Goal: Task Accomplishment & Management: Use online tool/utility

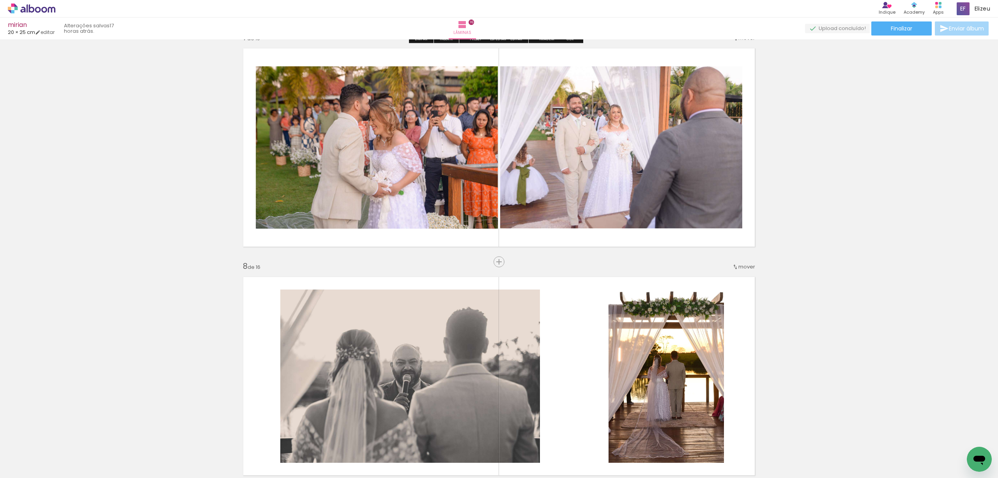
scroll to position [1560, 0]
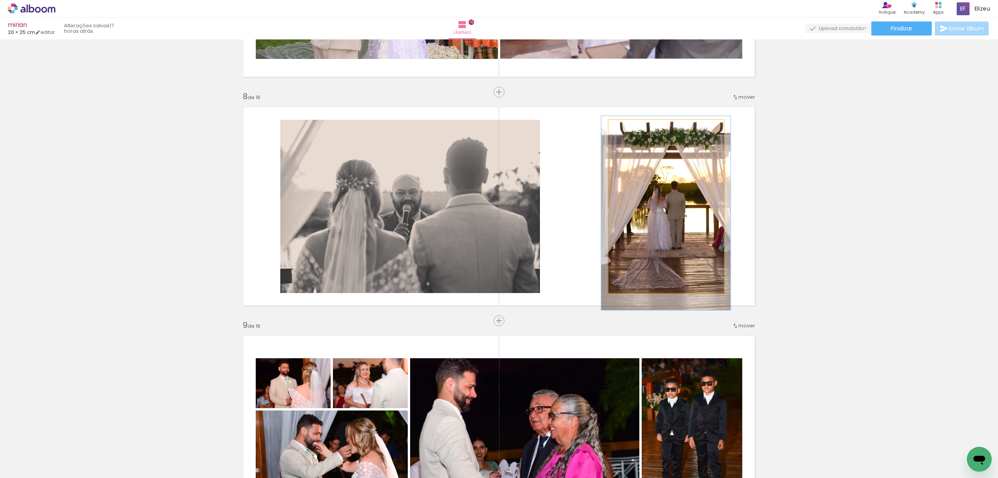
click at [632, 225] on quentale-photo at bounding box center [666, 206] width 115 height 173
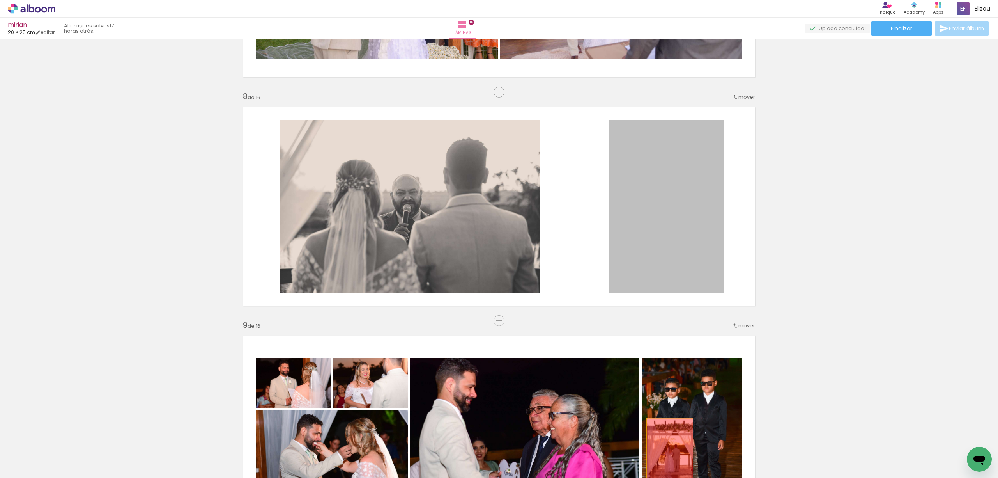
drag, startPoint x: 652, startPoint y: 239, endPoint x: 666, endPoint y: 453, distance: 214.5
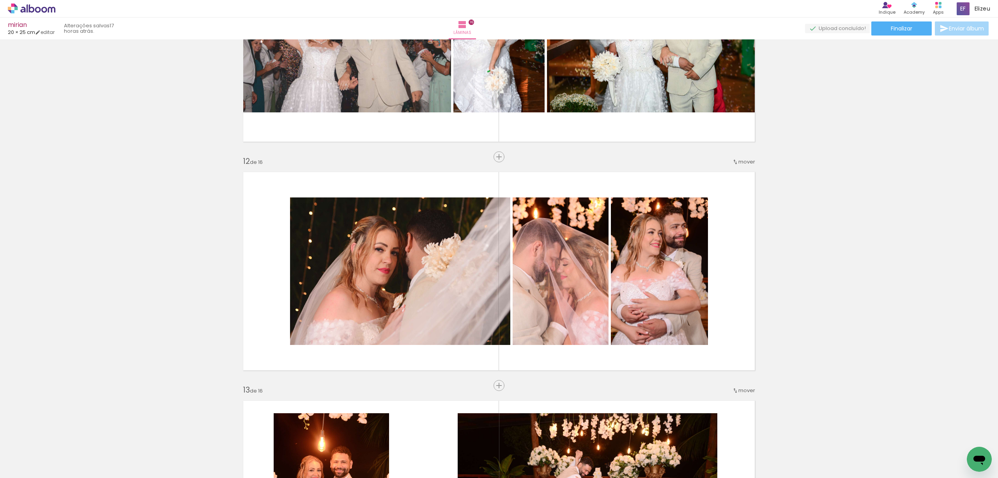
scroll to position [2443, 0]
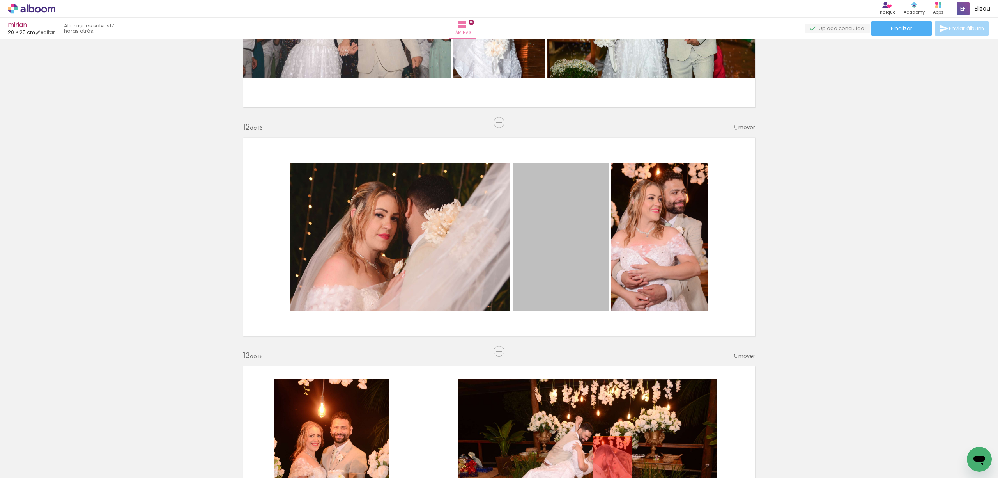
drag, startPoint x: 554, startPoint y: 239, endPoint x: 609, endPoint y: 466, distance: 232.6
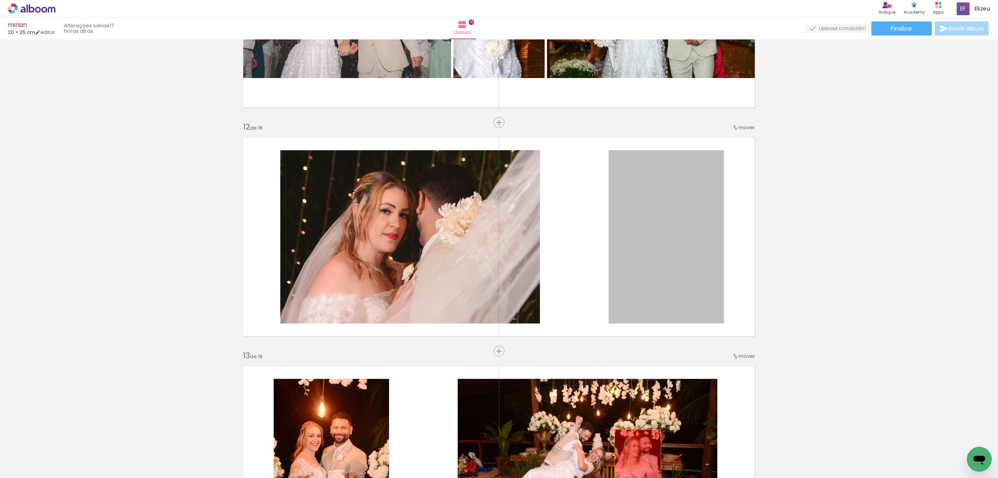
drag, startPoint x: 657, startPoint y: 236, endPoint x: 634, endPoint y: 464, distance: 229.2
click at [634, 464] on quentale-workspace at bounding box center [499, 239] width 998 height 478
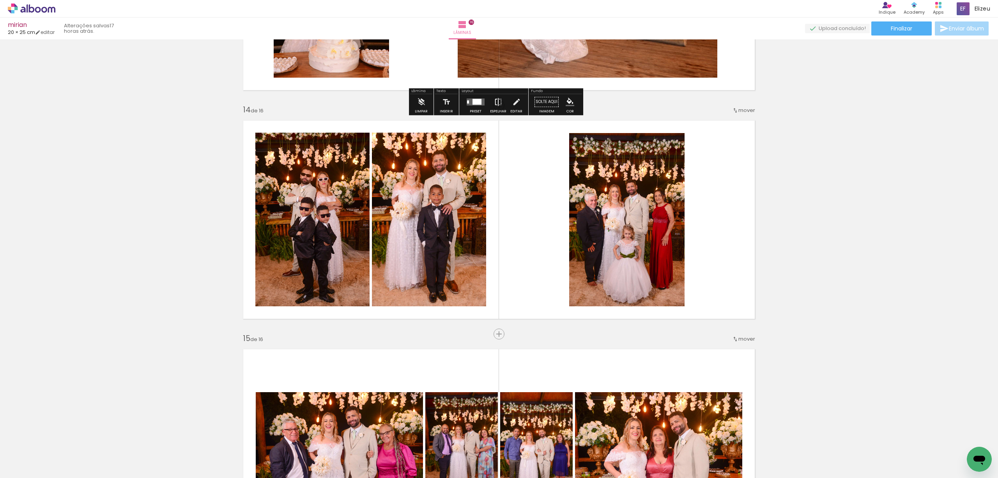
scroll to position [2963, 0]
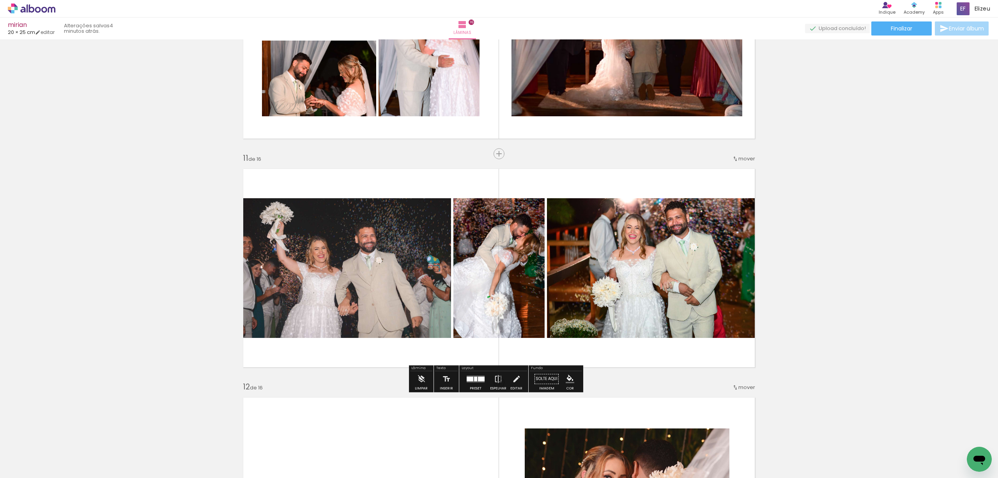
scroll to position [2235, 0]
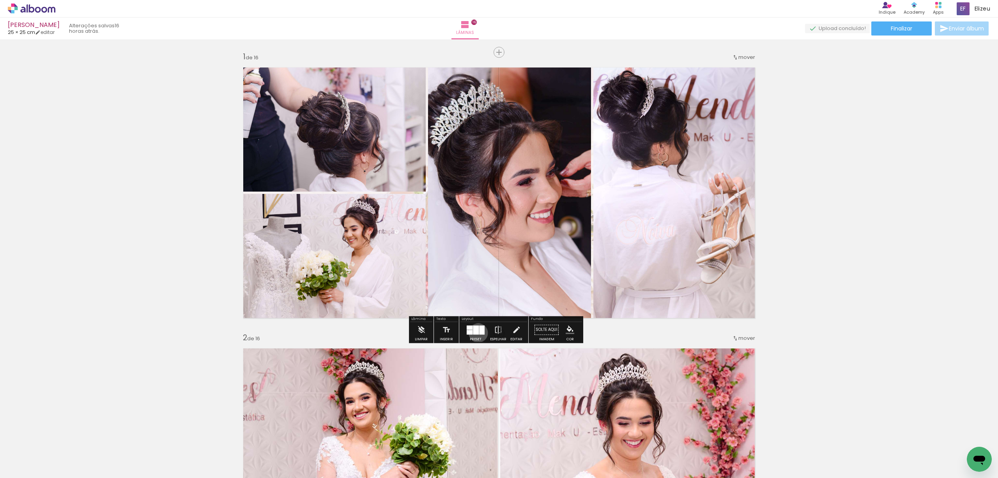
click at [476, 333] on div at bounding box center [475, 329] width 5 height 9
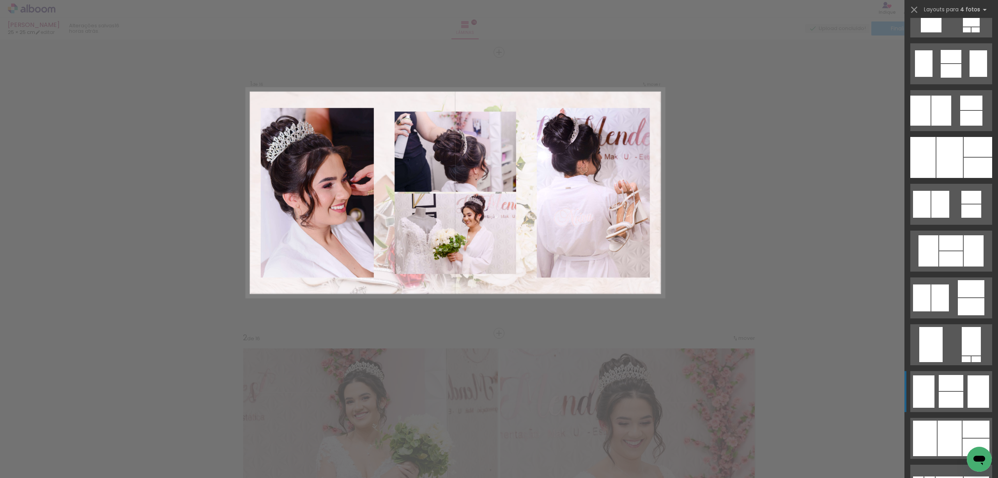
scroll to position [613, 0]
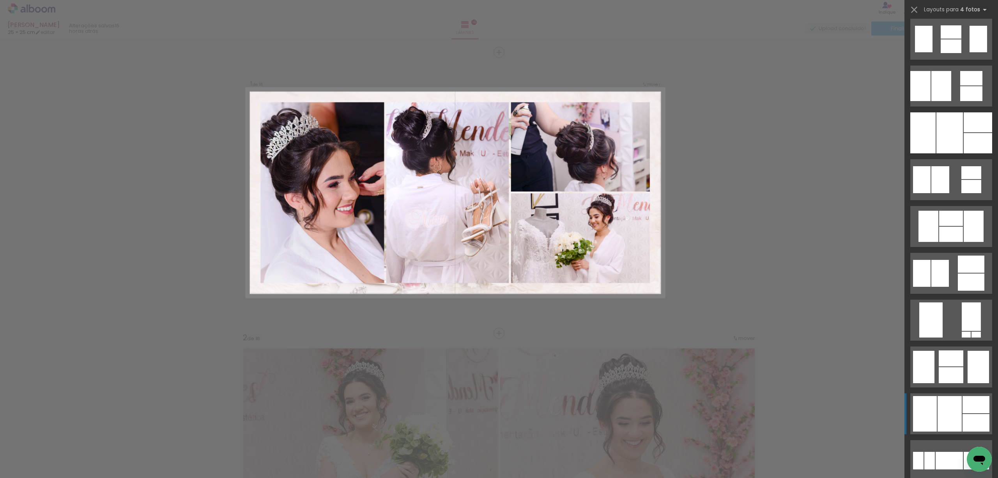
click at [930, 406] on div at bounding box center [925, 413] width 24 height 35
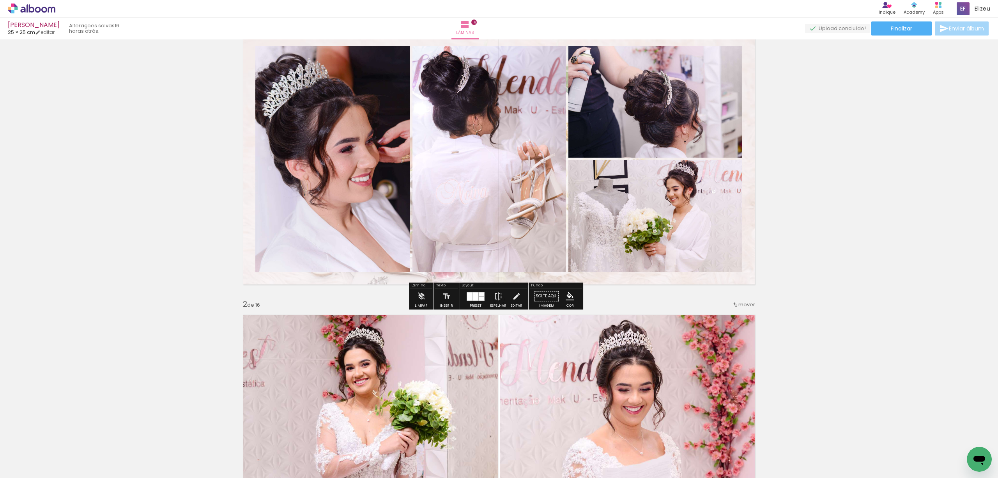
scroll to position [52, 0]
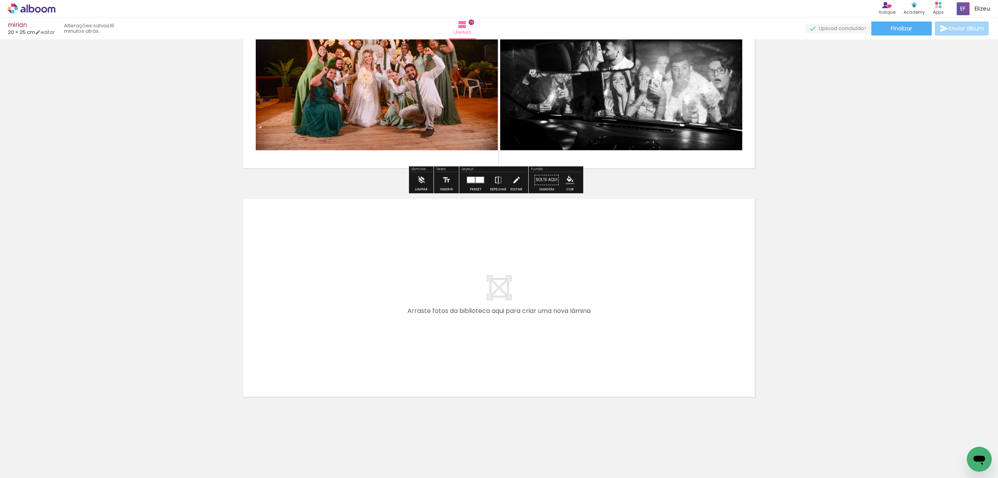
scroll to position [3525, 0]
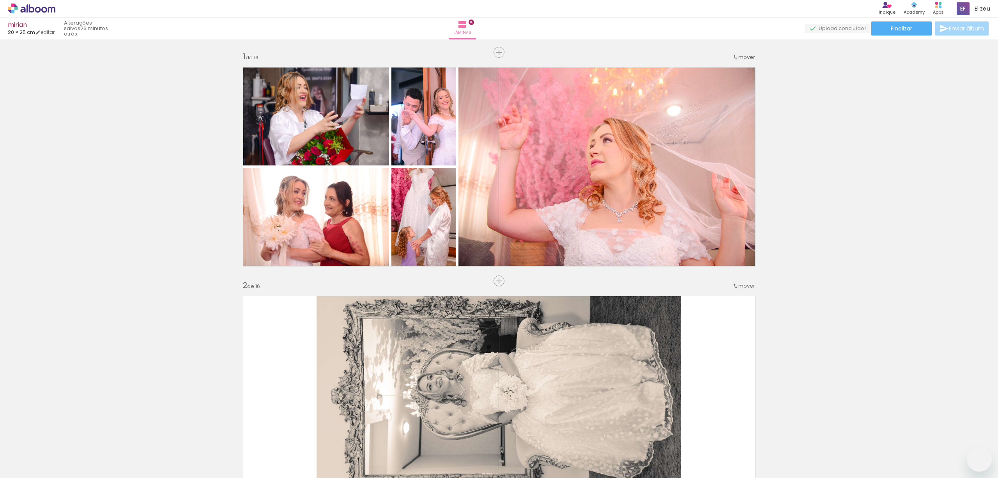
click at [510, 209] on quentale-photo at bounding box center [610, 166] width 302 height 209
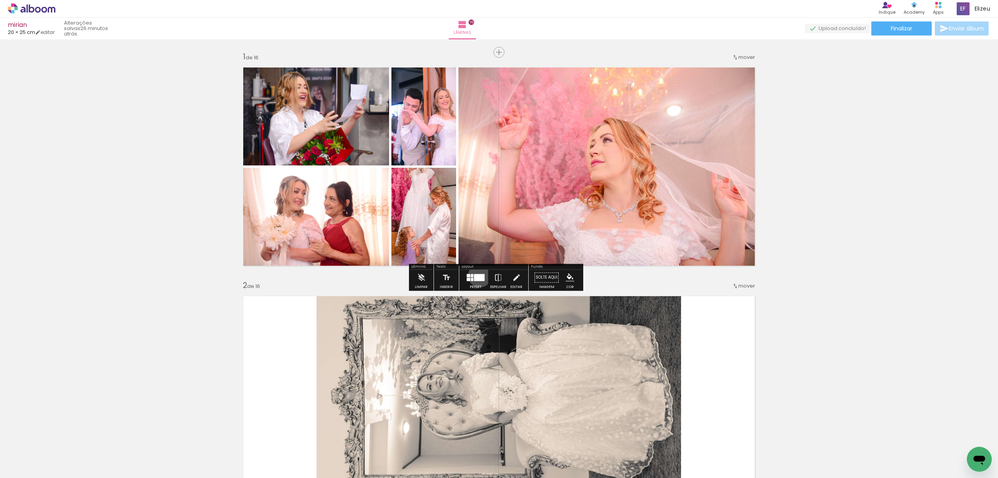
click at [478, 275] on div at bounding box center [479, 277] width 11 height 7
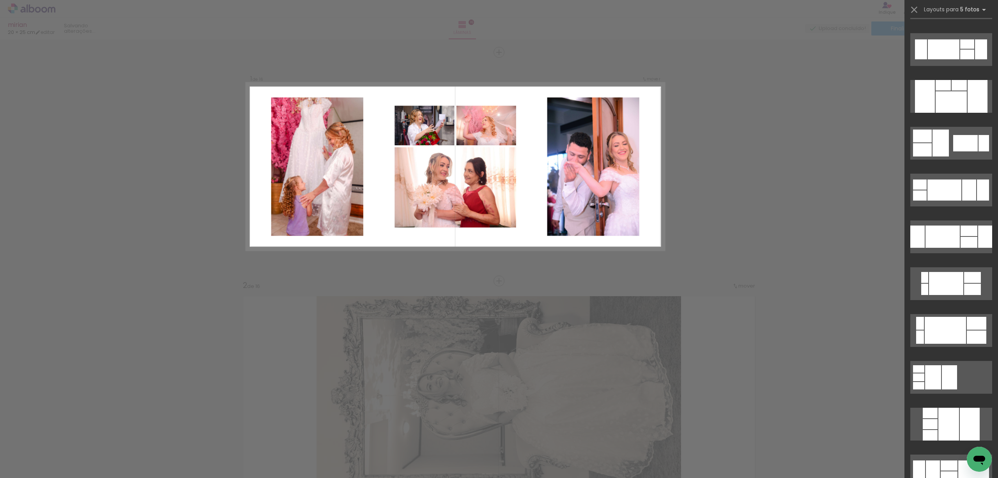
scroll to position [452, 0]
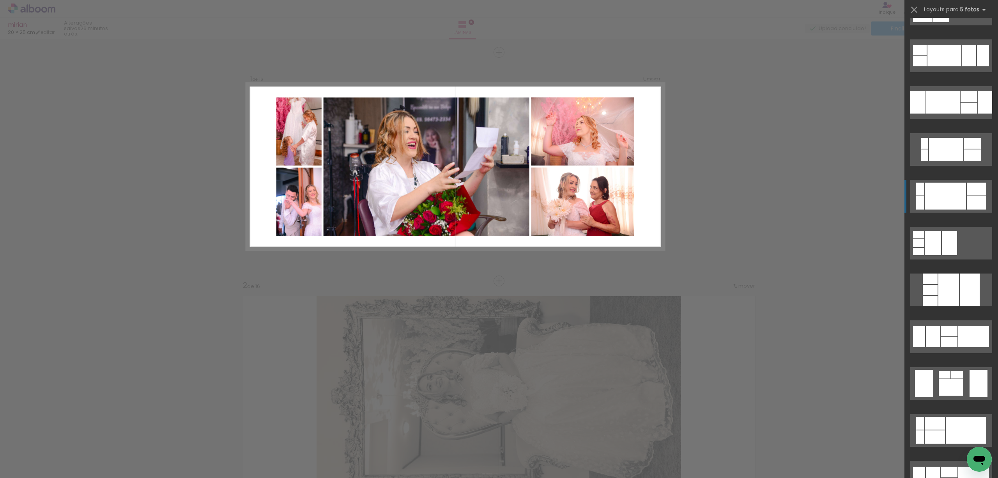
click at [931, 200] on div at bounding box center [945, 195] width 41 height 27
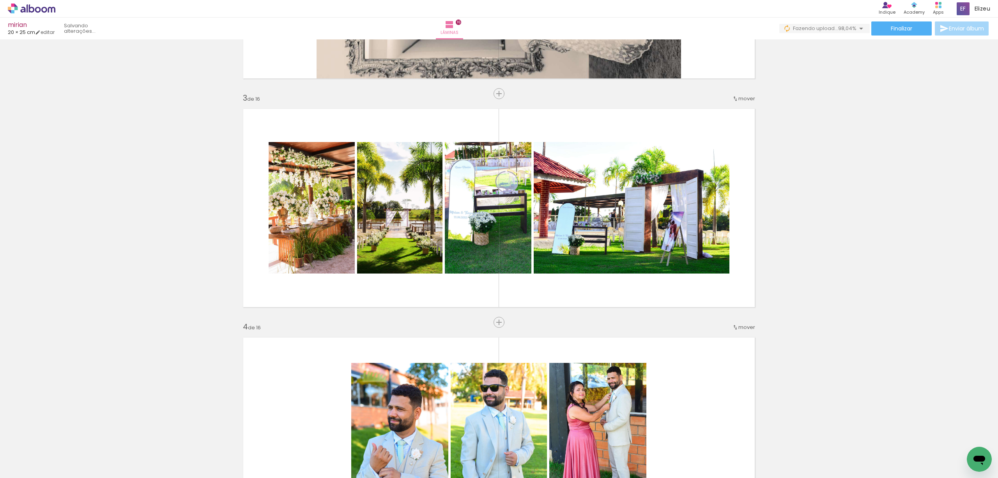
scroll to position [0, 1295]
drag, startPoint x: 846, startPoint y: 470, endPoint x: 19, endPoint y: 22, distance: 940.5
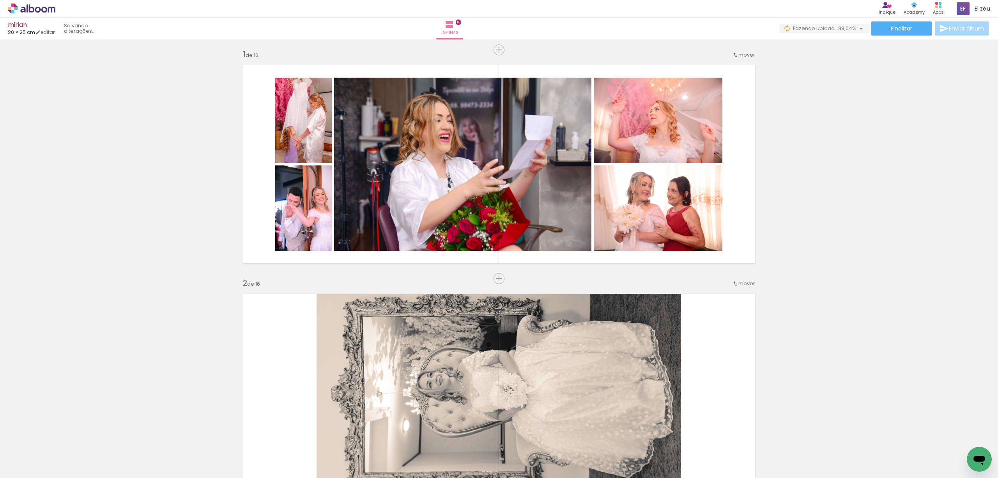
scroll to position [0, 0]
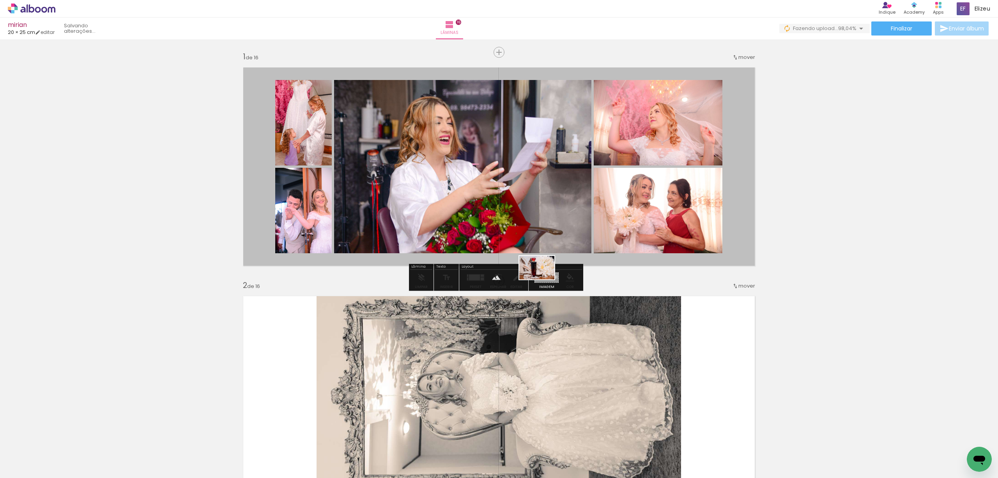
drag, startPoint x: 958, startPoint y: 453, endPoint x: 543, endPoint y: 279, distance: 450.5
click at [543, 279] on quentale-workspace at bounding box center [499, 239] width 998 height 478
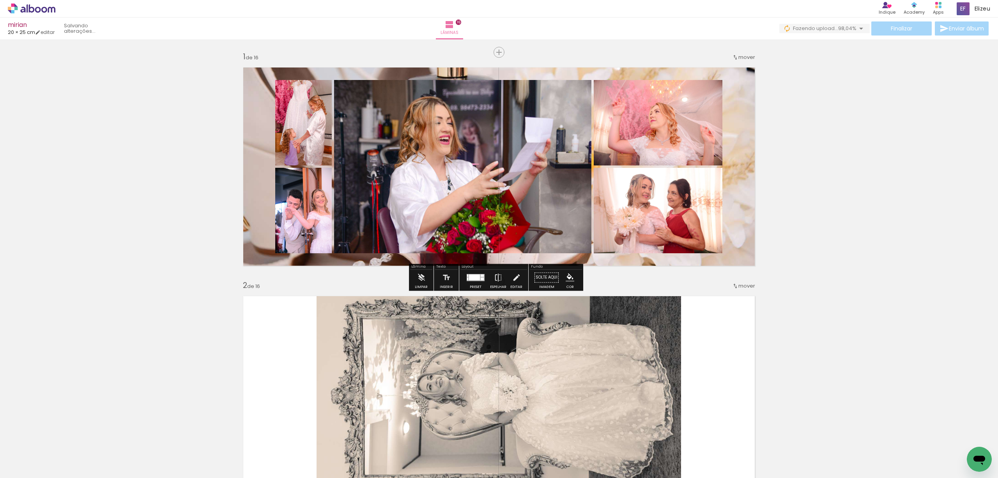
click at [655, 260] on quentale-layouter at bounding box center [499, 166] width 522 height 209
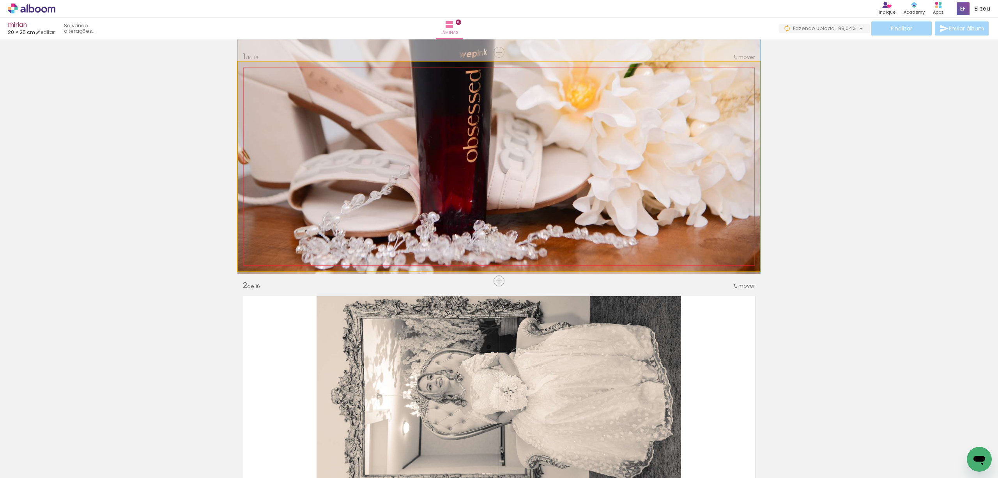
drag, startPoint x: 500, startPoint y: 155, endPoint x: 509, endPoint y: 88, distance: 67.7
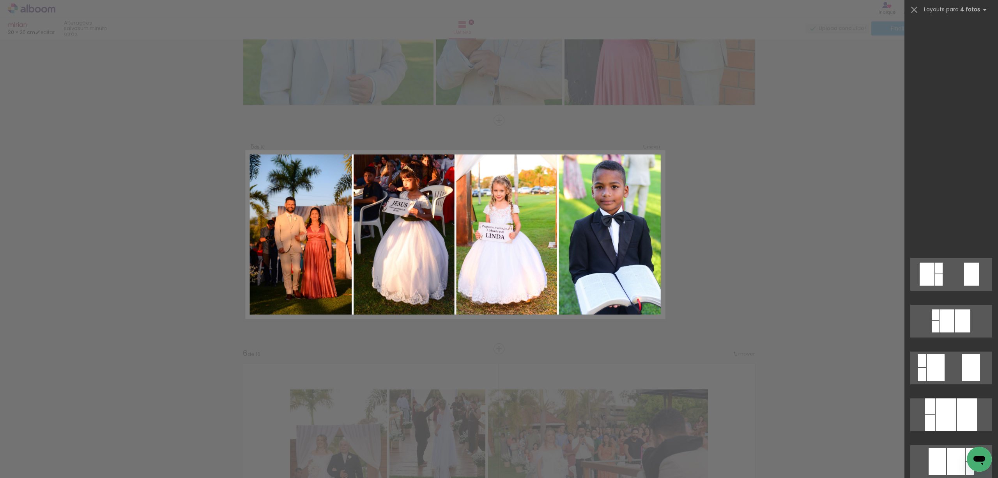
scroll to position [624, 0]
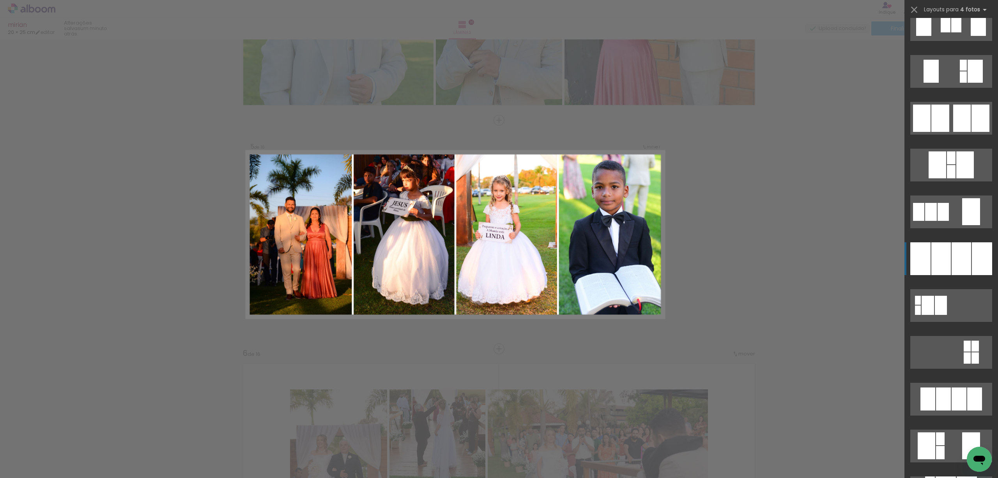
click at [952, 253] on div at bounding box center [961, 258] width 19 height 33
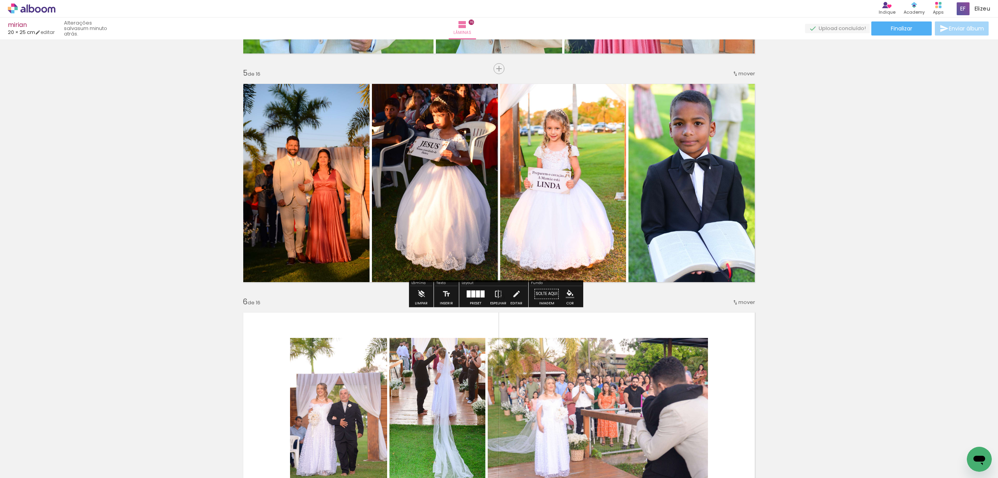
scroll to position [898, 0]
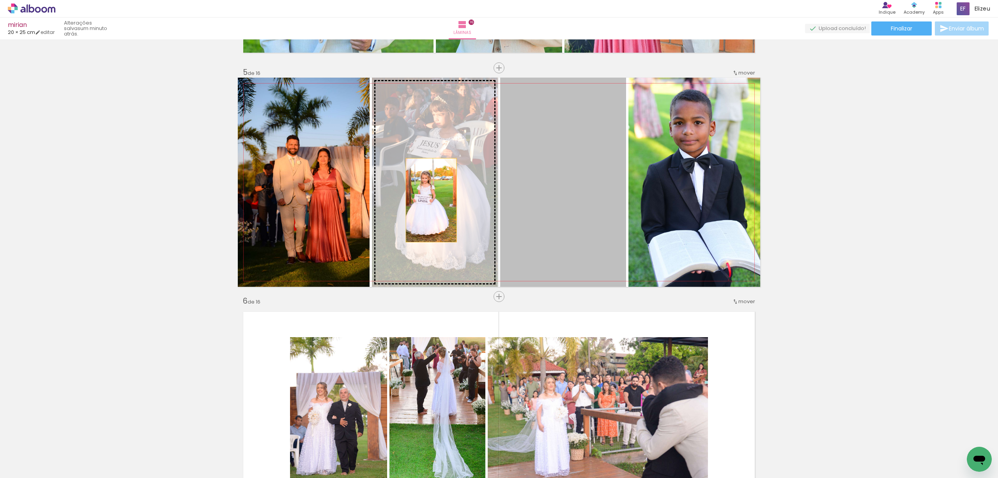
drag, startPoint x: 560, startPoint y: 206, endPoint x: 423, endPoint y: 200, distance: 137.8
click at [0, 0] on slot at bounding box center [0, 0] width 0 height 0
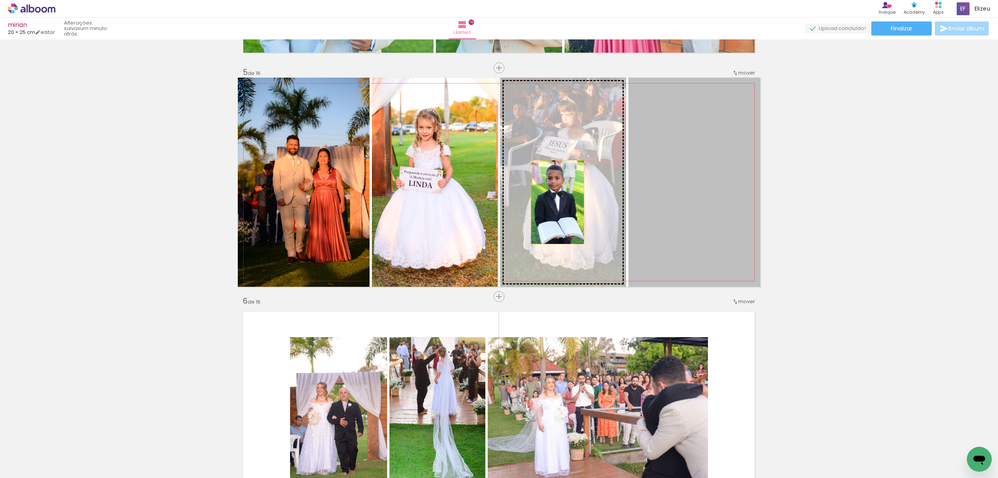
drag, startPoint x: 654, startPoint y: 195, endPoint x: 554, endPoint y: 202, distance: 100.8
click at [0, 0] on slot at bounding box center [0, 0] width 0 height 0
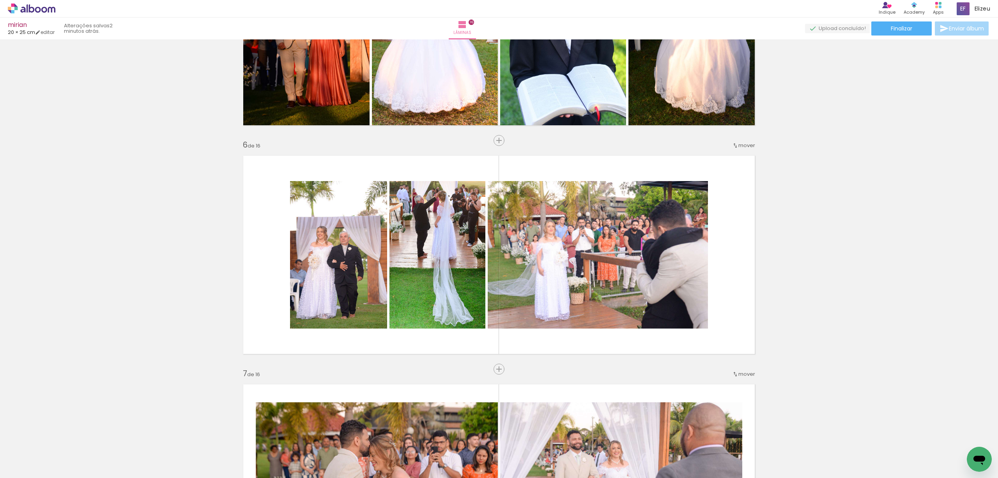
scroll to position [1106, 0]
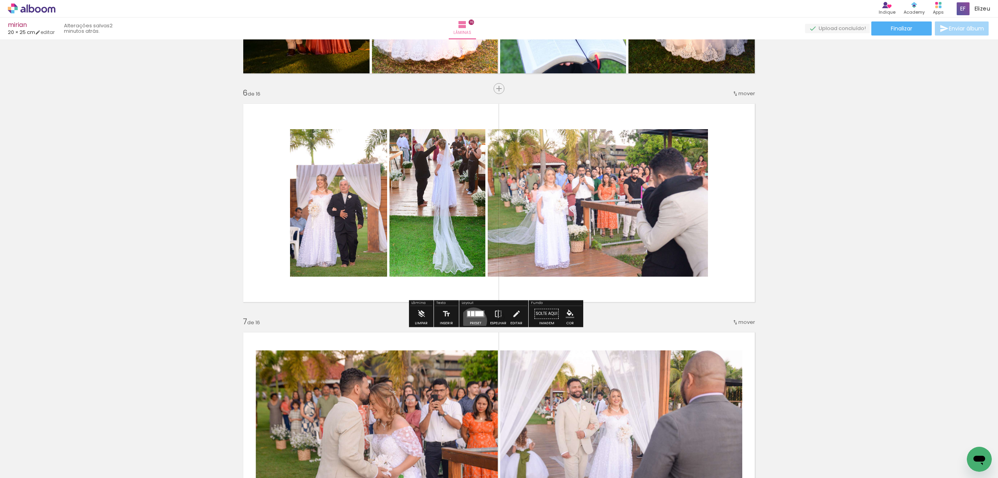
click at [472, 320] on div at bounding box center [475, 314] width 21 height 16
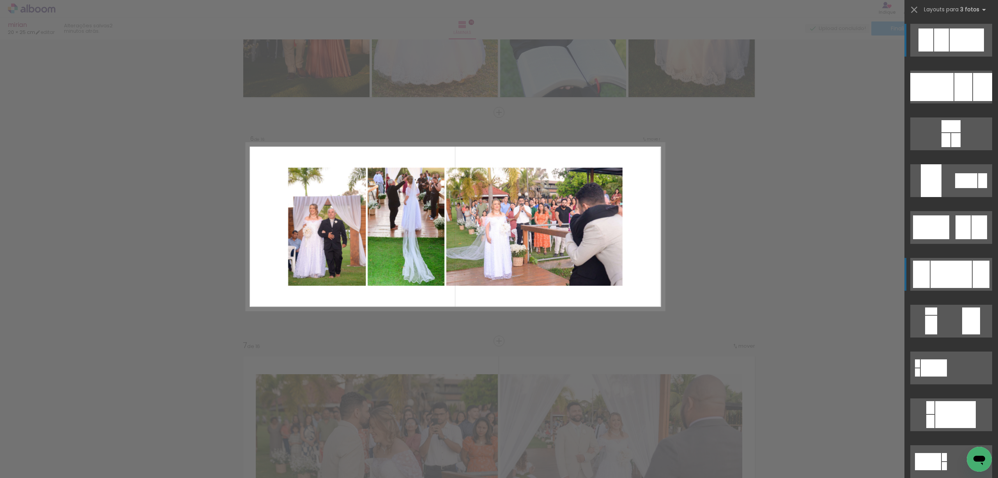
scroll to position [1075, 0]
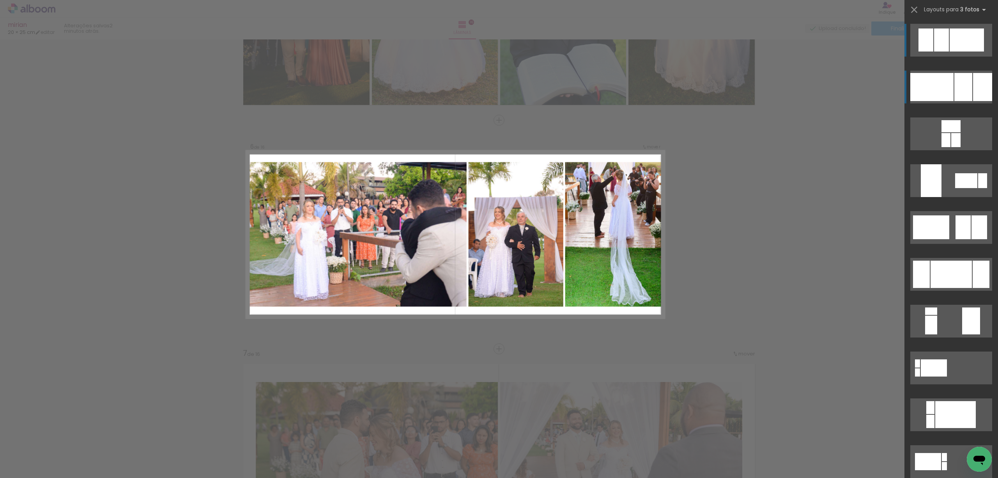
click at [938, 91] on div at bounding box center [931, 87] width 43 height 28
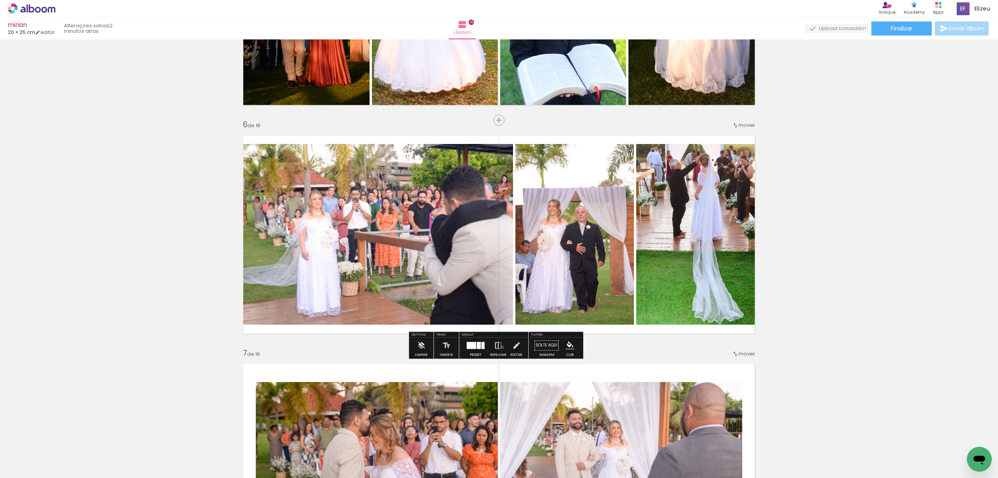
click at [501, 347] on paper-button "Espelhar" at bounding box center [498, 347] width 20 height 20
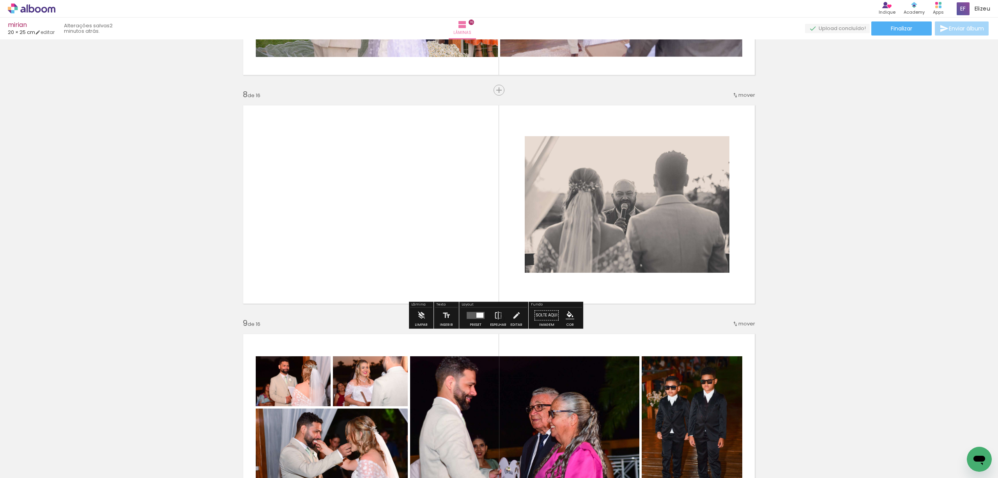
scroll to position [1646, 0]
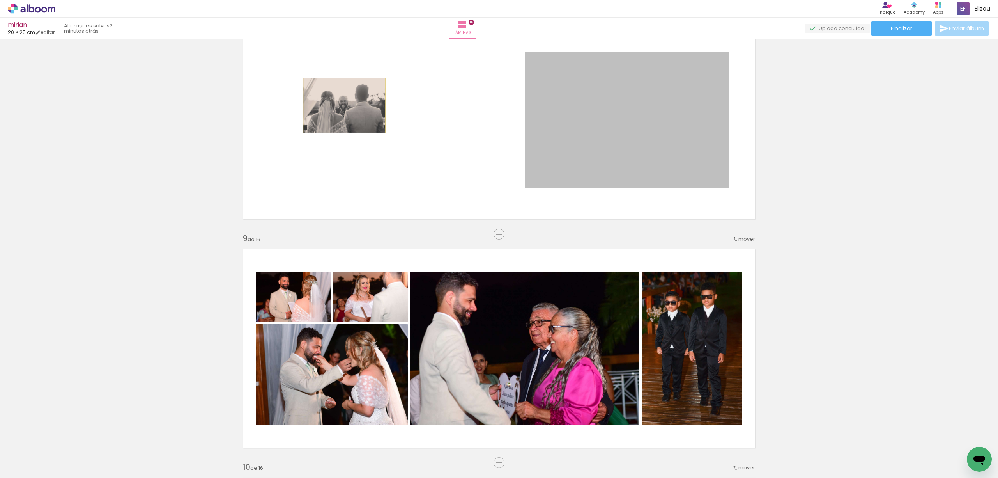
drag, startPoint x: 617, startPoint y: 119, endPoint x: 340, endPoint y: 105, distance: 276.8
click at [340, 105] on quentale-layouter at bounding box center [499, 119] width 522 height 209
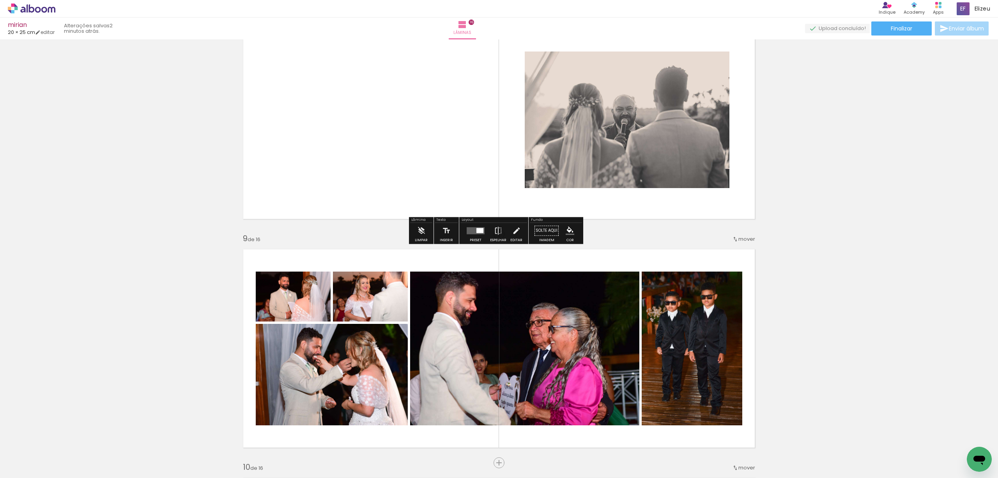
click at [475, 235] on div at bounding box center [475, 231] width 21 height 16
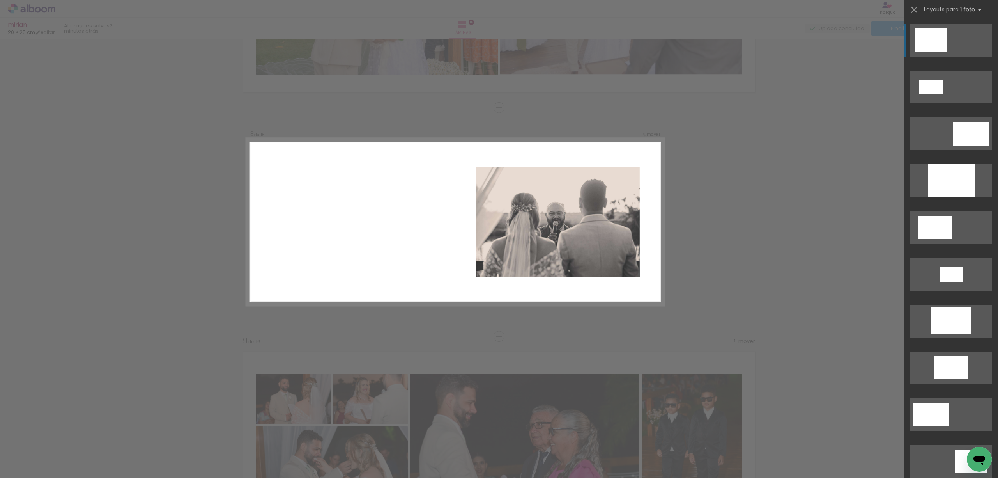
scroll to position [1532, 0]
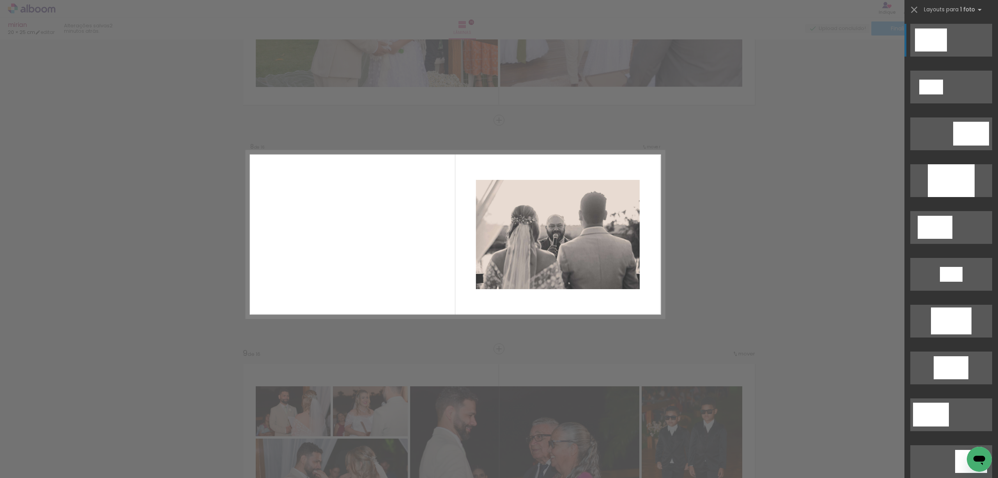
click at [931, 44] on div at bounding box center [931, 39] width 32 height 23
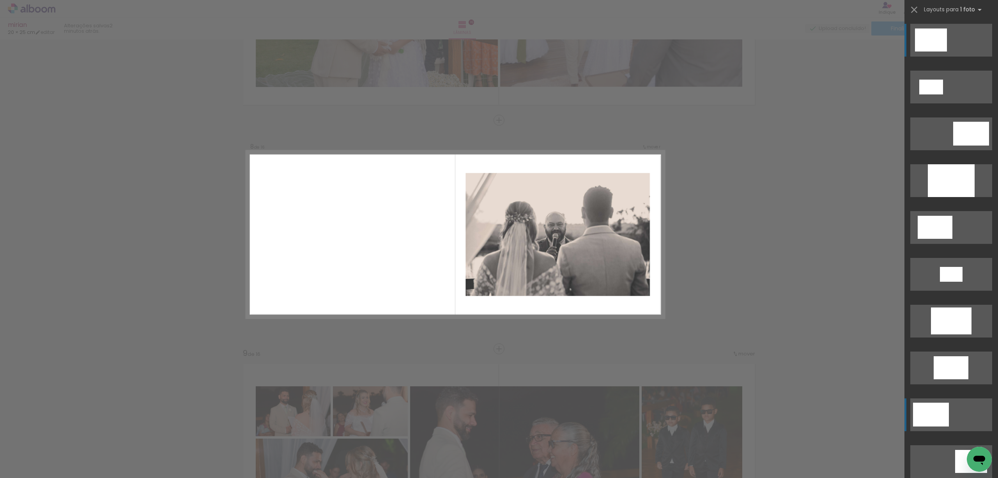
click at [914, 431] on quentale-layouter at bounding box center [951, 414] width 82 height 33
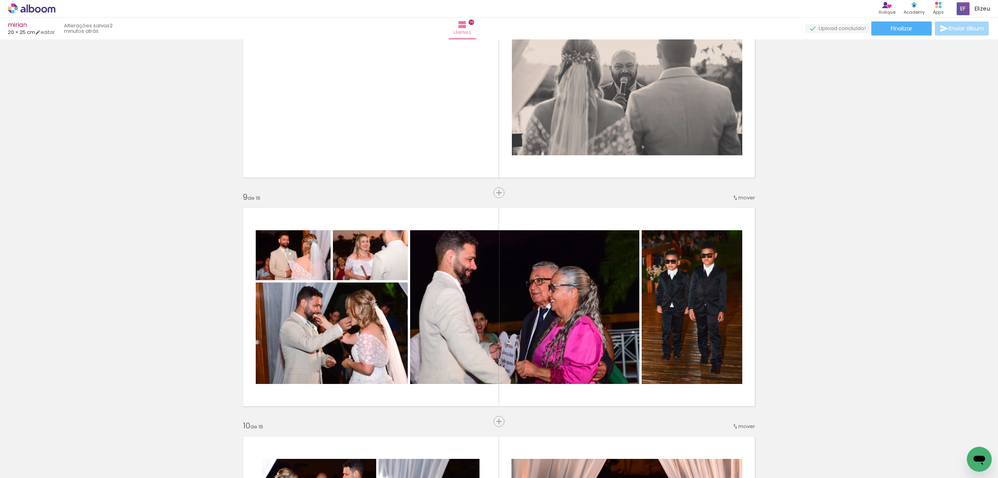
scroll to position [1583, 0]
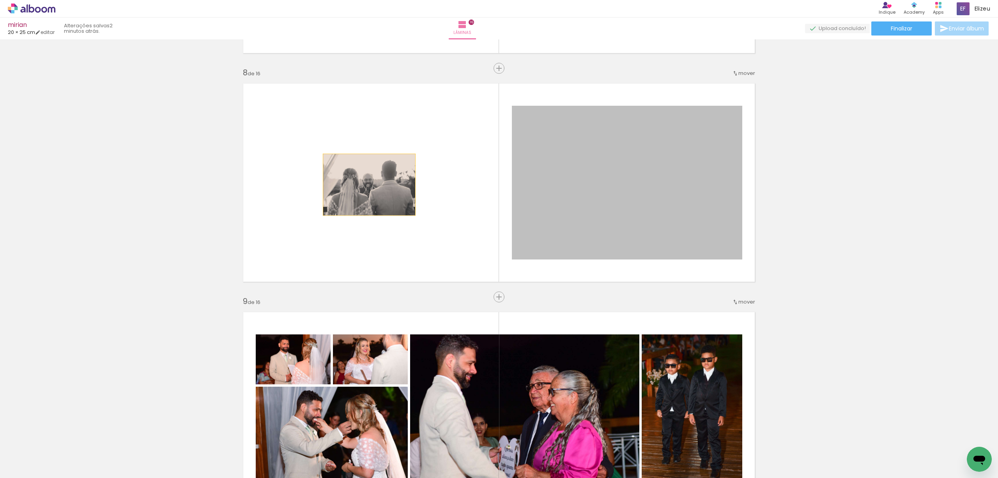
drag, startPoint x: 657, startPoint y: 221, endPoint x: 365, endPoint y: 184, distance: 293.5
click at [365, 184] on quentale-layouter at bounding box center [499, 182] width 522 height 209
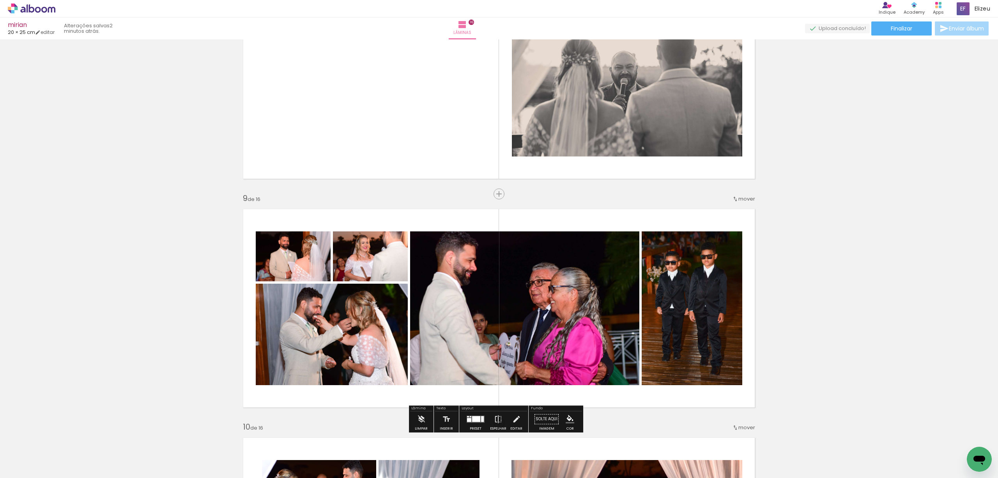
scroll to position [1687, 0]
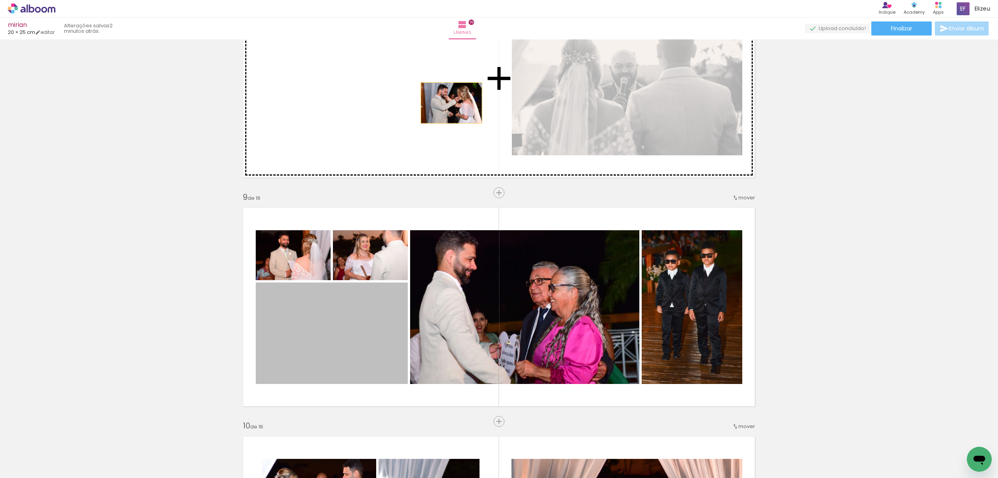
drag, startPoint x: 344, startPoint y: 360, endPoint x: 448, endPoint y: 103, distance: 277.6
click at [448, 103] on div "Inserir lâmina 1 de 16 Inserir lâmina 2 de 16 Inserir lâmina 3 de 16 Inserir lâ…" at bounding box center [499, 297] width 998 height 3885
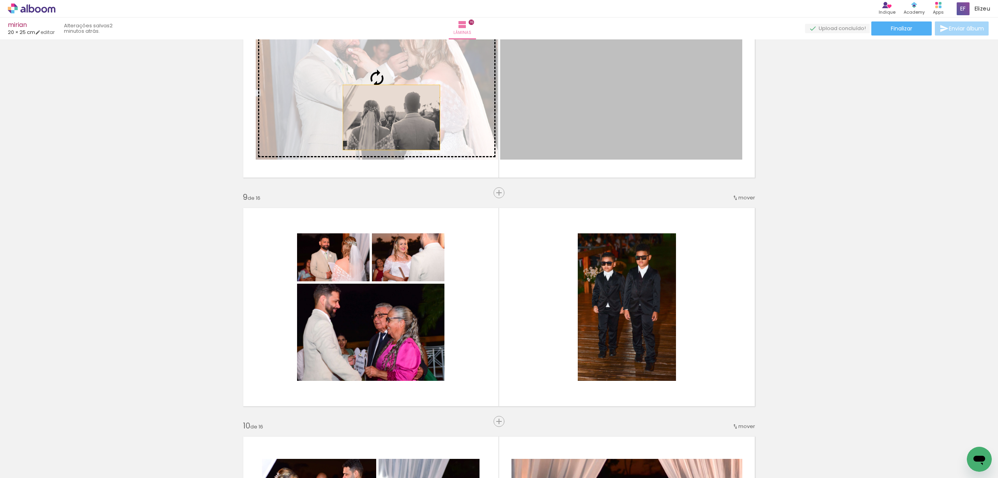
drag, startPoint x: 549, startPoint y: 124, endPoint x: 388, endPoint y: 117, distance: 161.6
click at [0, 0] on slot at bounding box center [0, 0] width 0 height 0
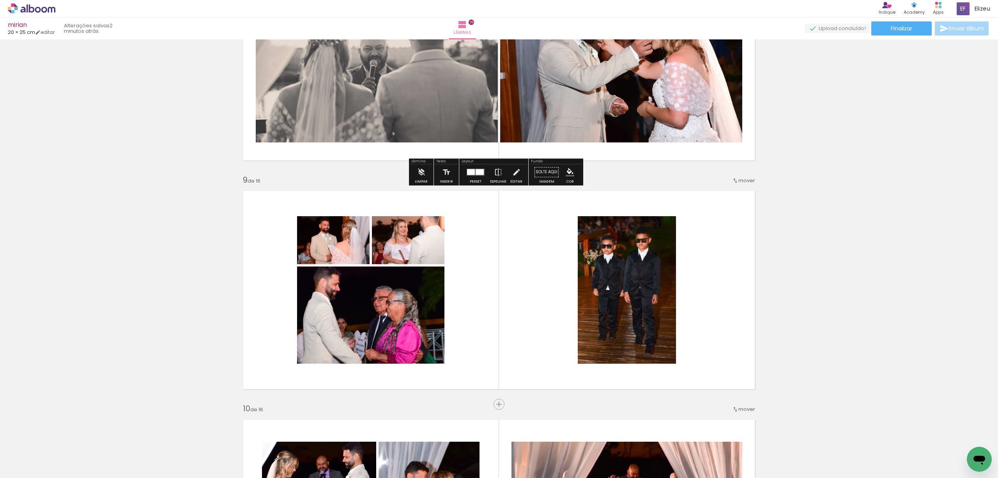
scroll to position [1739, 0]
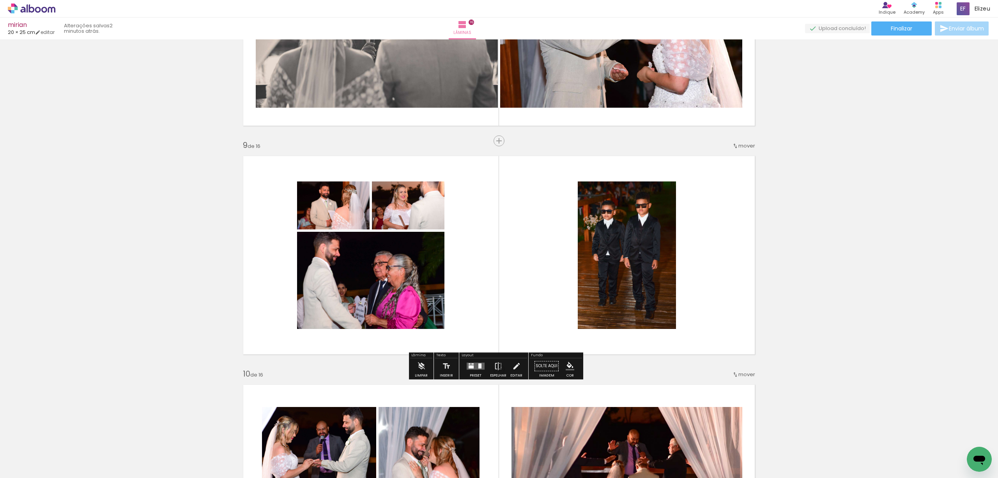
click at [475, 367] on quentale-layouter at bounding box center [476, 365] width 18 height 7
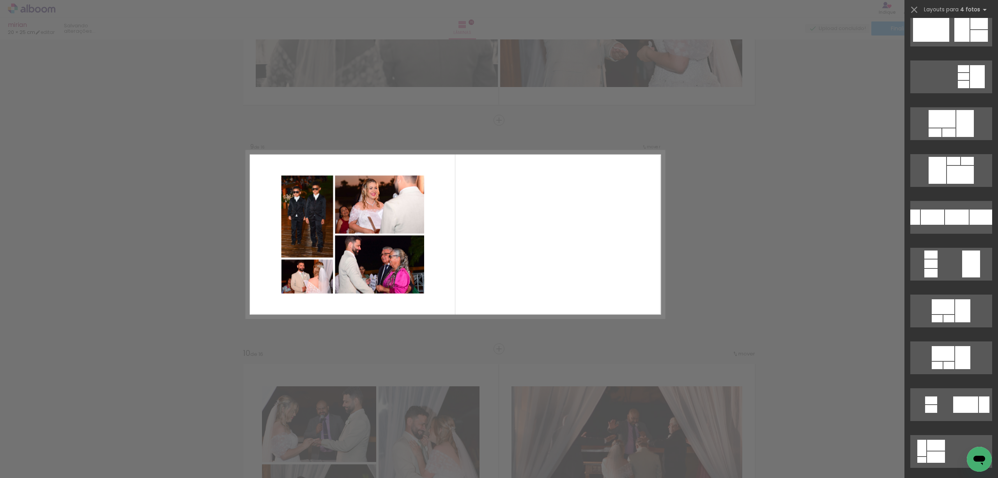
scroll to position [312, 0]
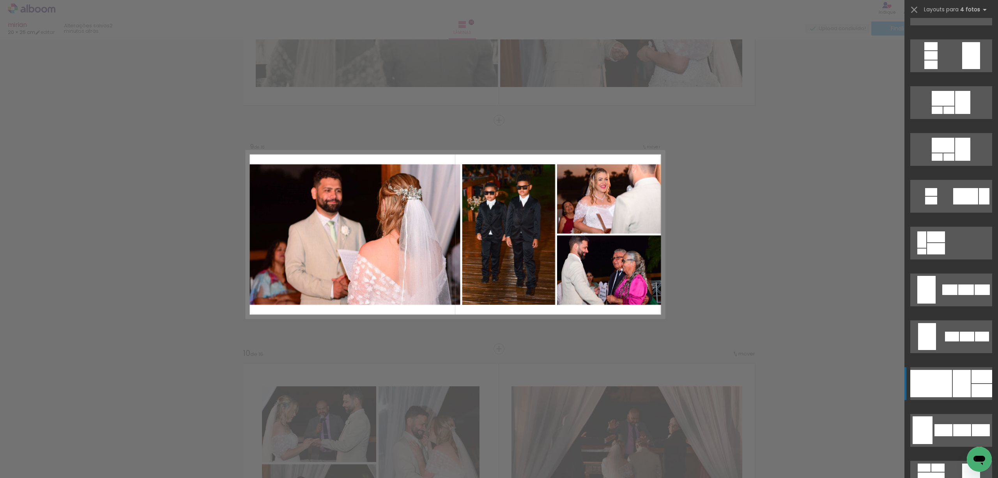
click at [939, 388] on div at bounding box center [931, 383] width 42 height 27
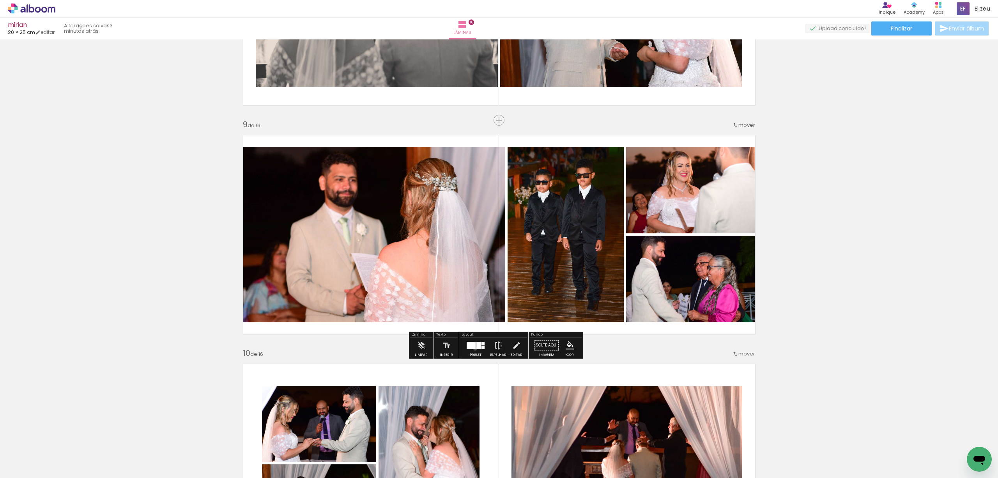
click at [473, 348] on div at bounding box center [471, 345] width 9 height 7
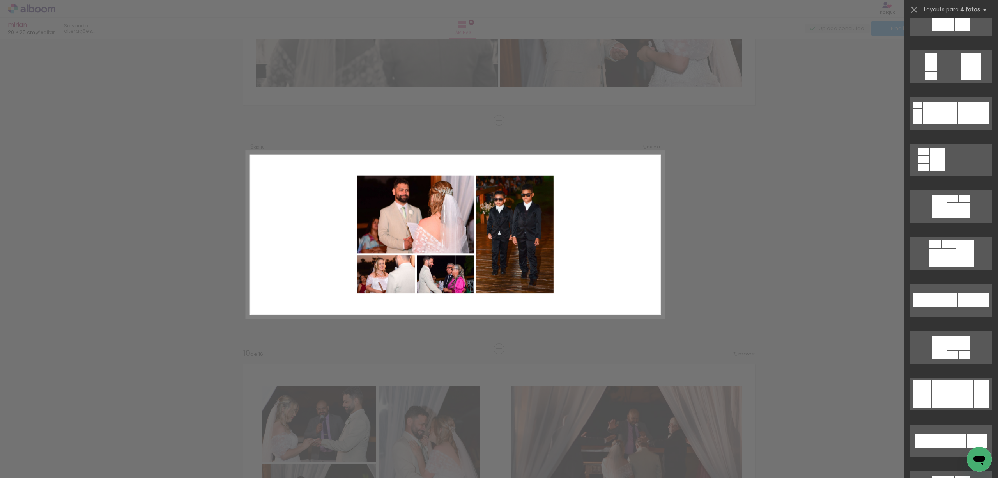
scroll to position [1019, 0]
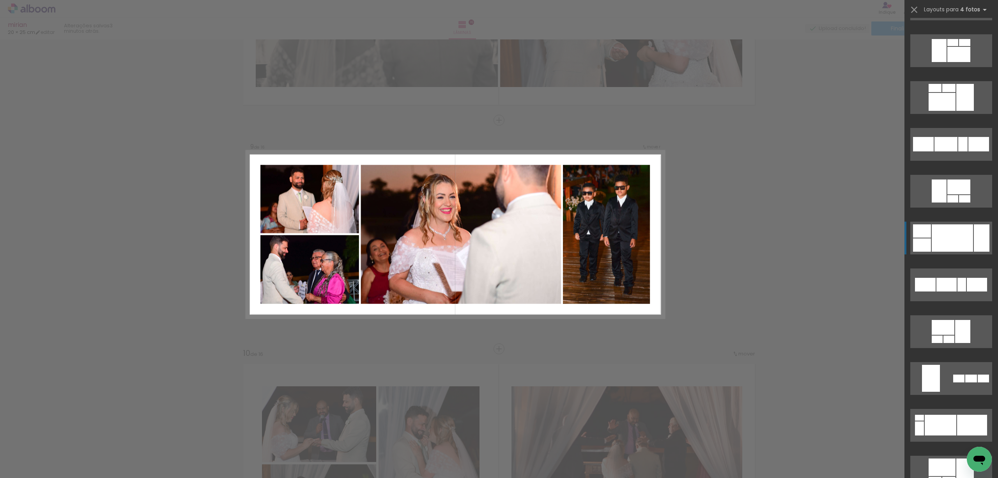
click at [944, 236] on div at bounding box center [952, 237] width 41 height 27
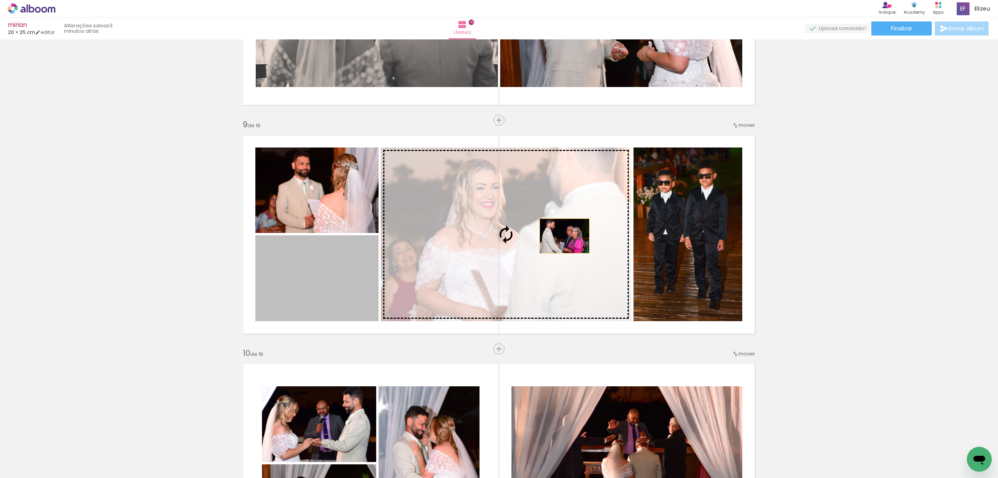
drag, startPoint x: 326, startPoint y: 292, endPoint x: 561, endPoint y: 236, distance: 241.0
click at [0, 0] on slot at bounding box center [0, 0] width 0 height 0
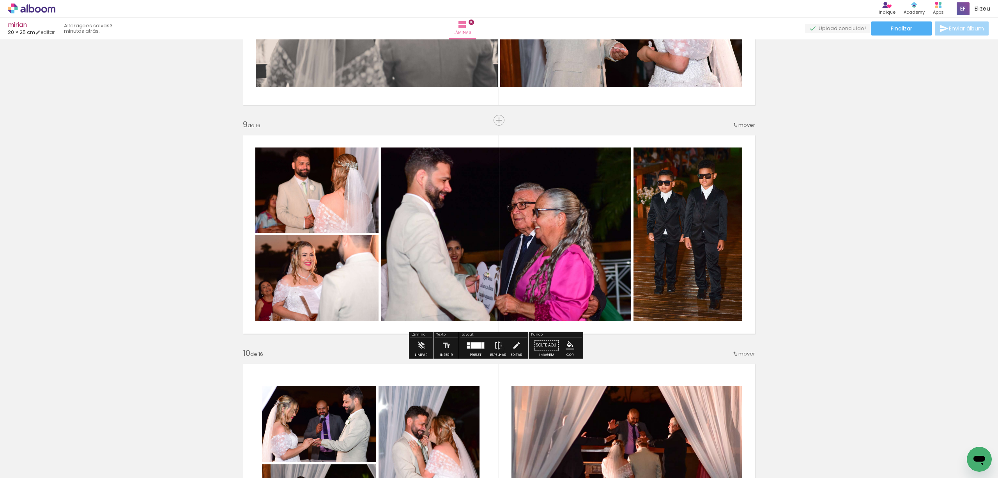
click at [855, 186] on div "Inserir lâmina 1 de 16 Inserir lâmina 2 de 16 Inserir lâmina 3 de 16 Inserir lâ…" at bounding box center [499, 224] width 998 height 3885
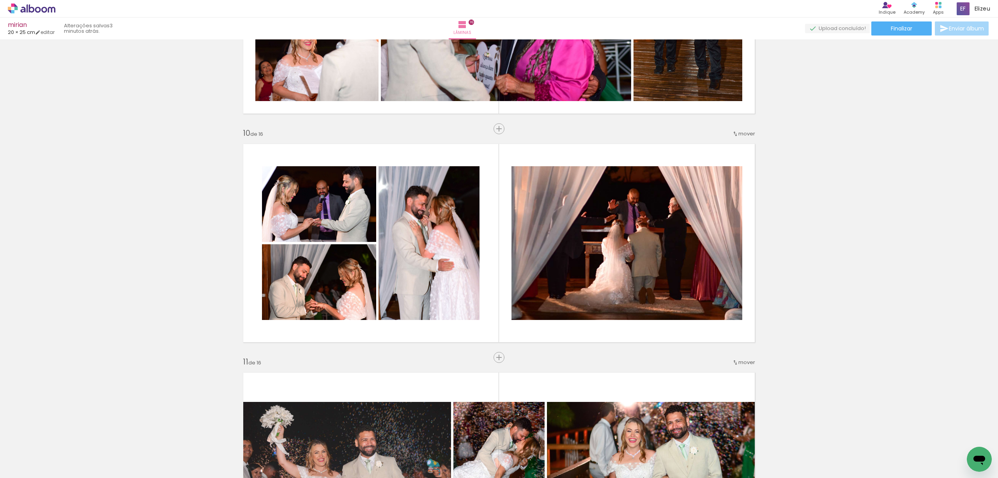
scroll to position [2020, 0]
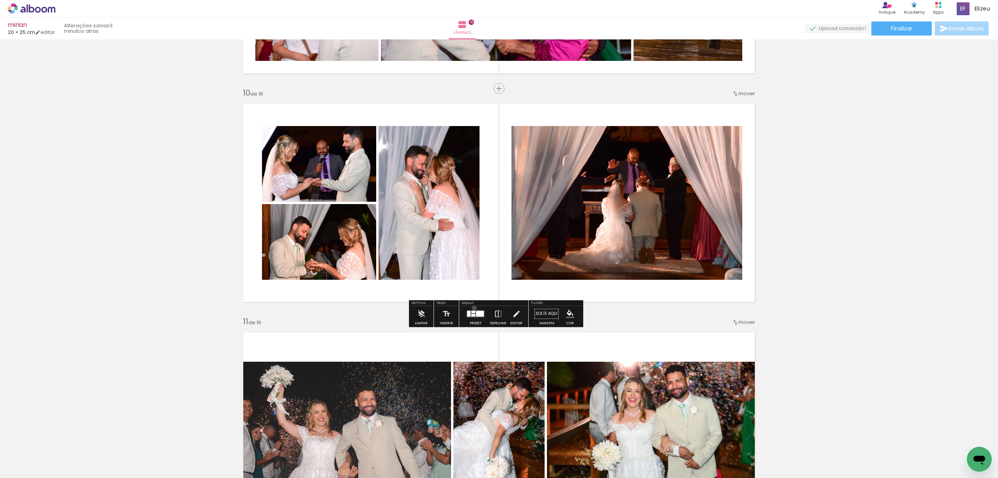
click at [473, 308] on div at bounding box center [475, 314] width 21 height 16
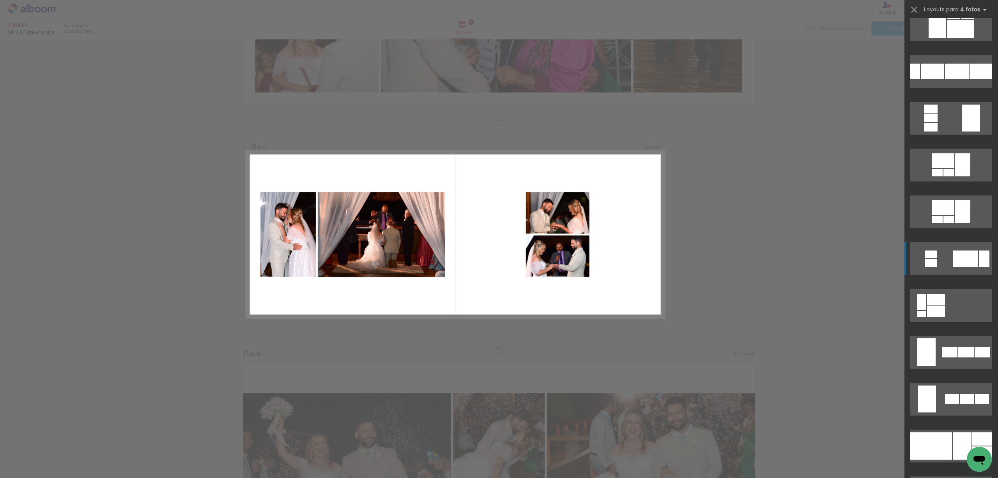
scroll to position [405, 0]
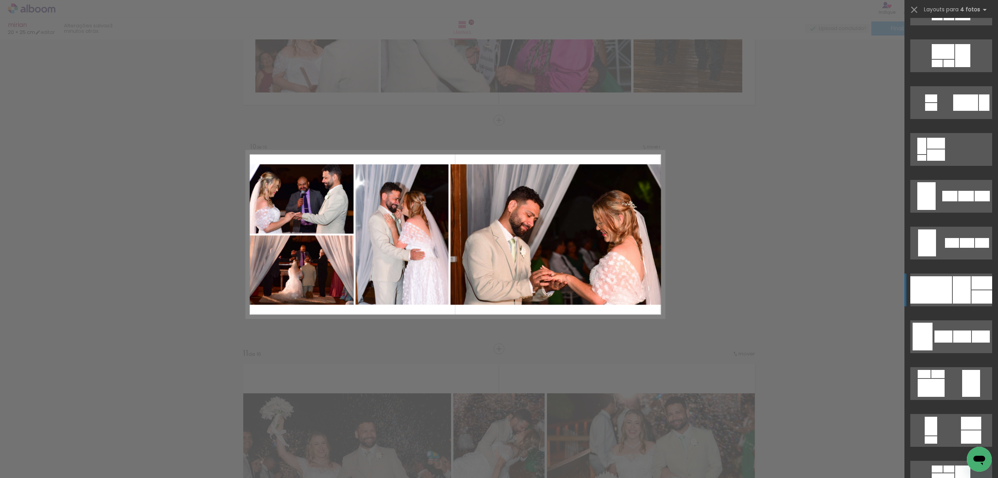
click at [947, 289] on div at bounding box center [931, 289] width 42 height 27
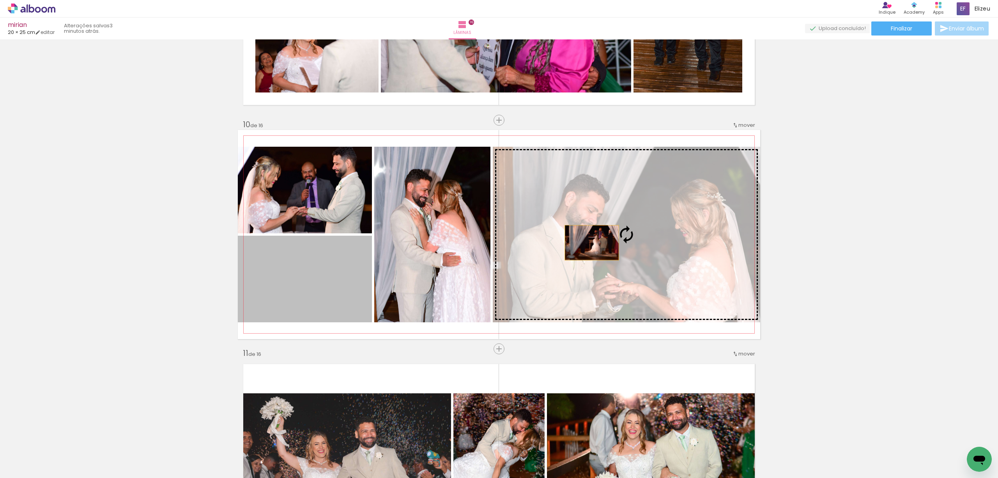
drag, startPoint x: 340, startPoint y: 286, endPoint x: 595, endPoint y: 241, distance: 259.0
click at [0, 0] on slot at bounding box center [0, 0] width 0 height 0
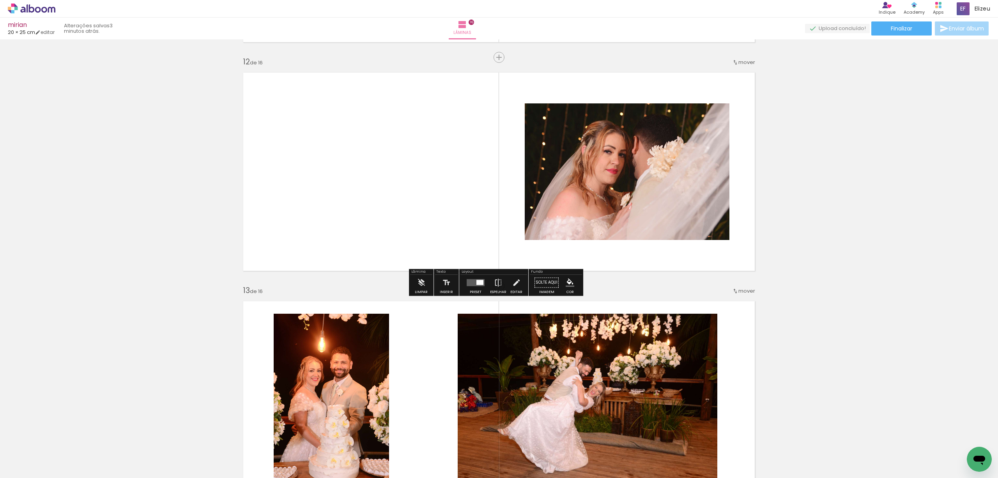
scroll to position [2560, 0]
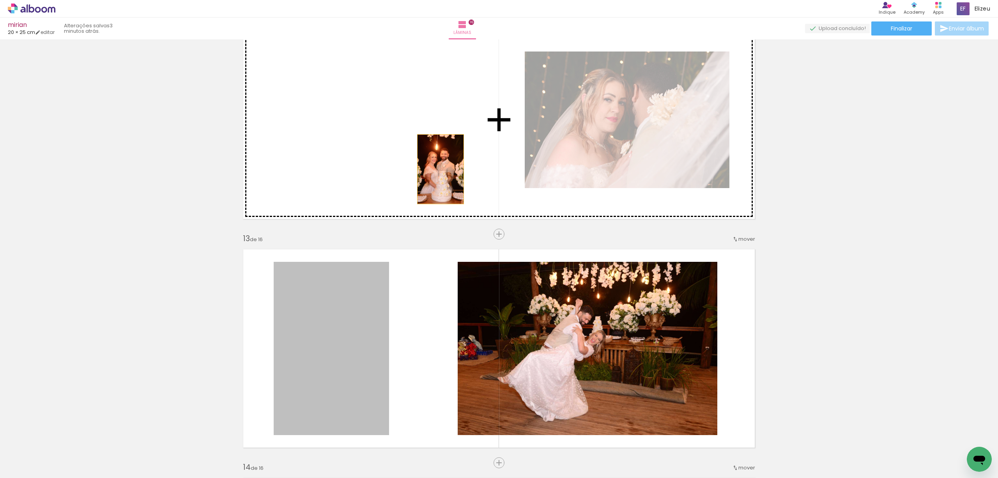
drag, startPoint x: 334, startPoint y: 328, endPoint x: 437, endPoint y: 168, distance: 191.2
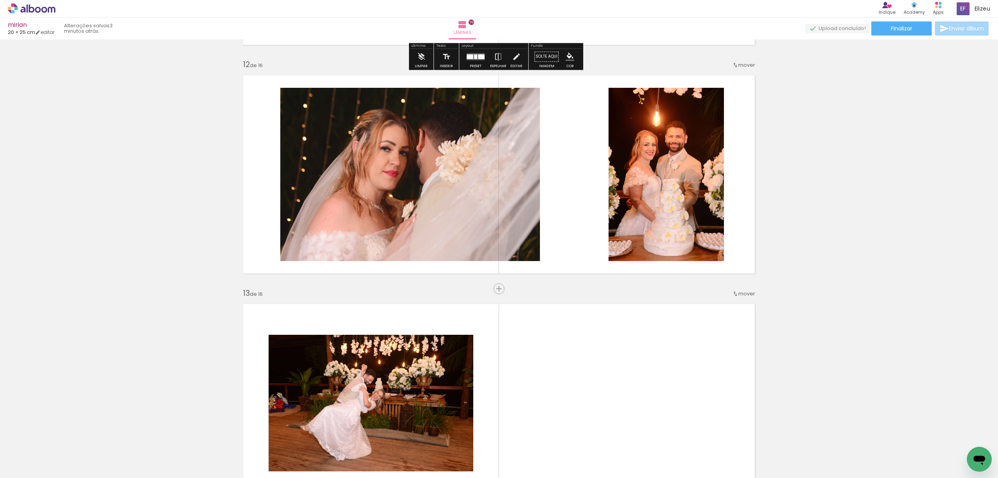
scroll to position [2508, 0]
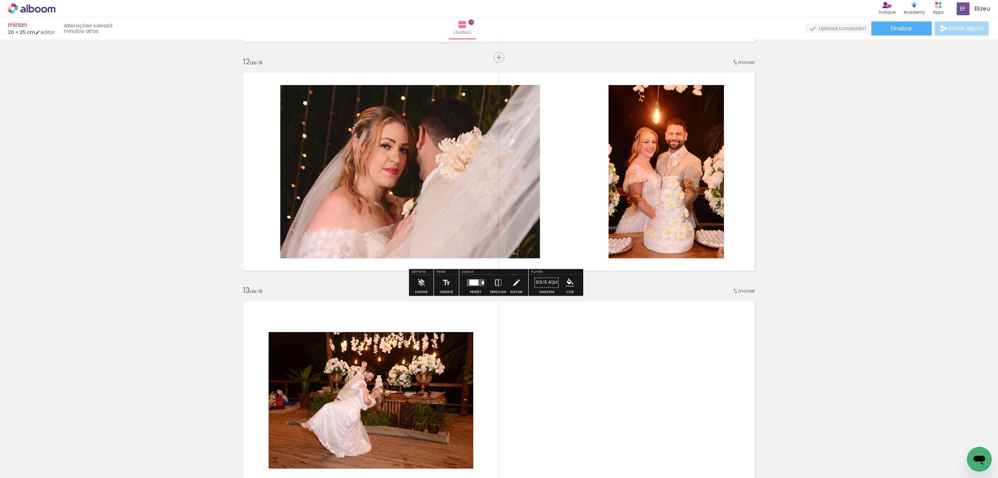
click at [473, 283] on div at bounding box center [473, 282] width 9 height 6
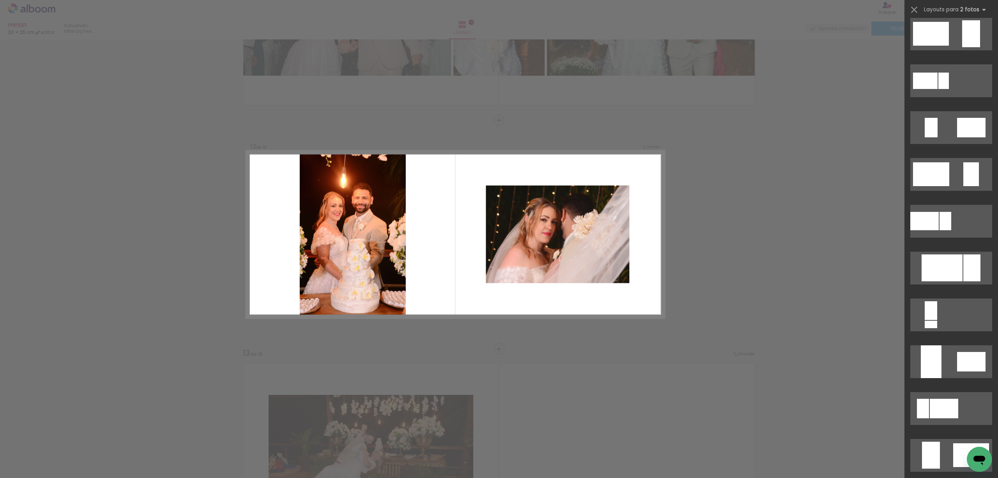
scroll to position [0, 0]
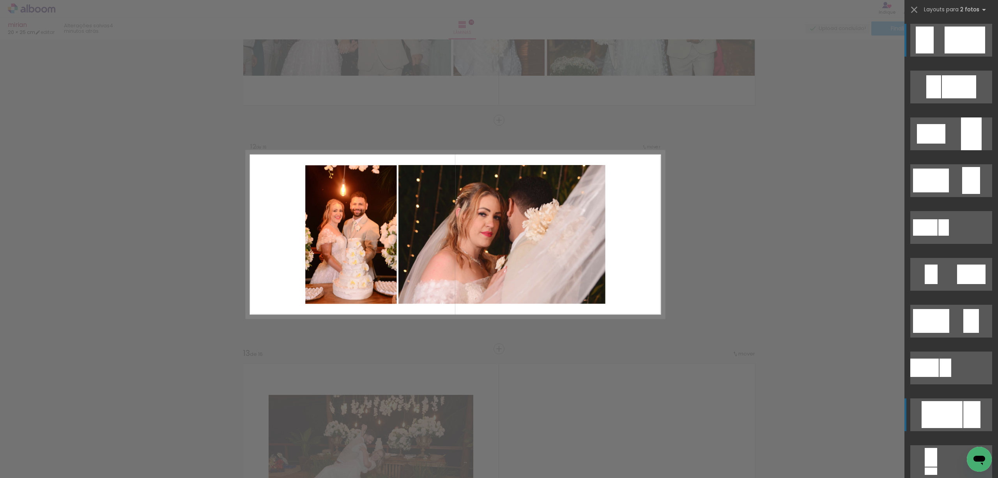
click at [929, 418] on div at bounding box center [942, 414] width 41 height 27
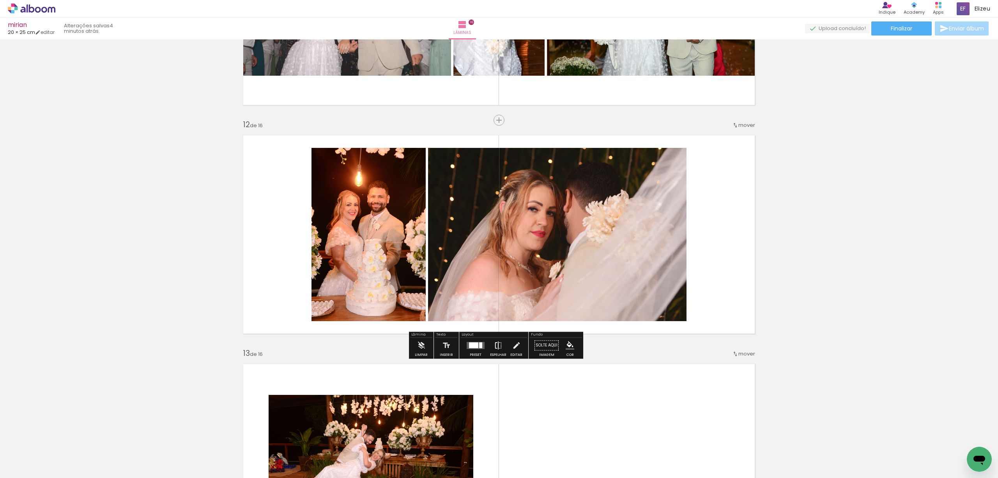
click at [490, 356] on div "Espelhar" at bounding box center [498, 355] width 16 height 4
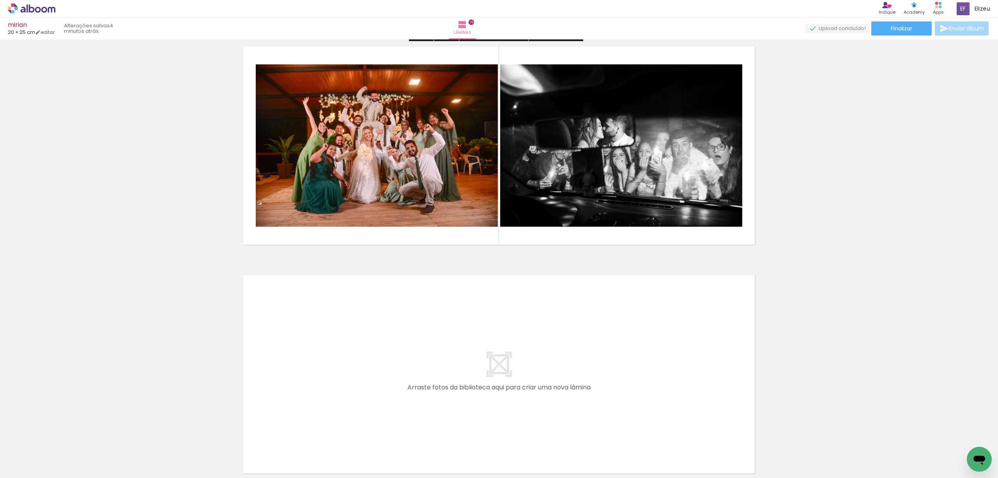
scroll to position [3485, 0]
